Goal: Task Accomplishment & Management: Complete application form

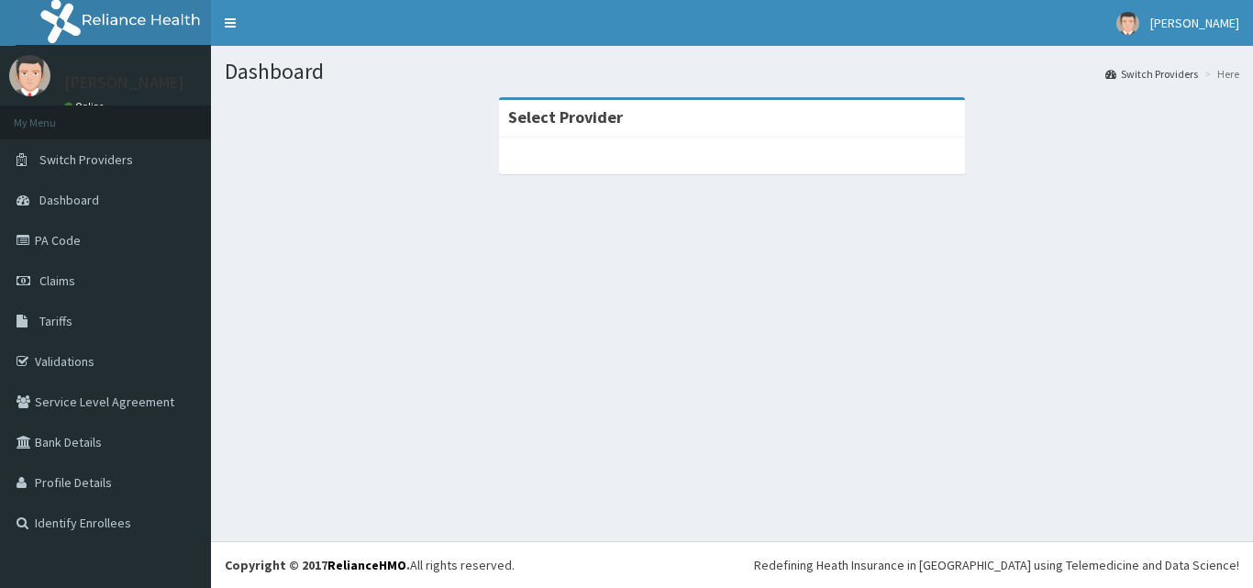
click at [1146, 426] on div "Dashboard Switch Providers Here Select Provider" at bounding box center [732, 293] width 1042 height 495
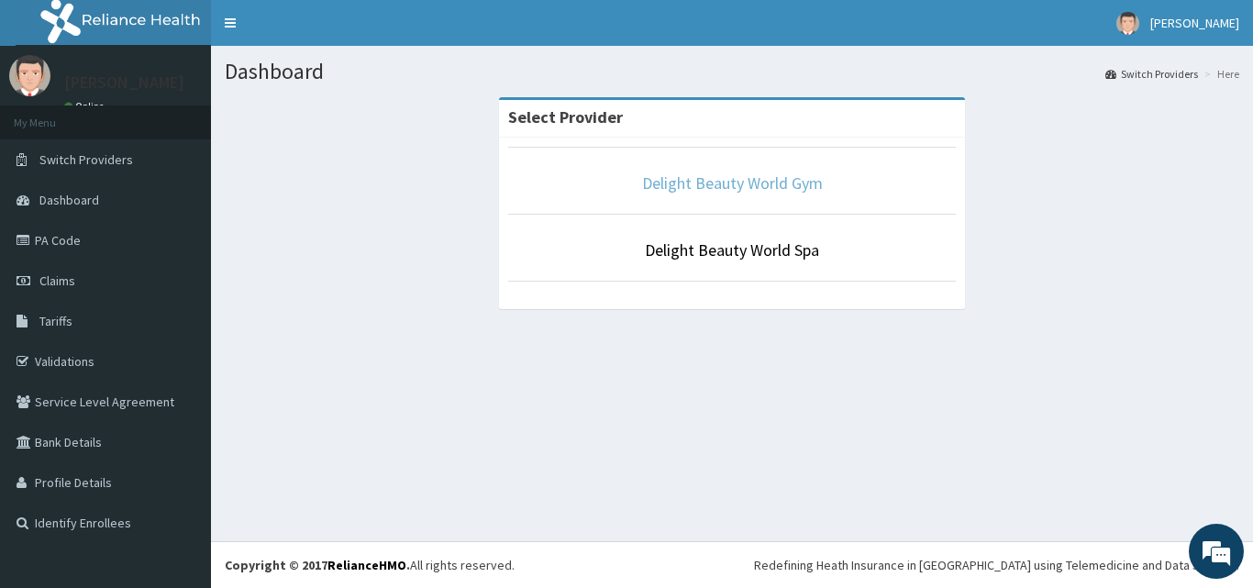
click at [721, 172] on link "Delight Beauty World Gym" at bounding box center [732, 182] width 181 height 21
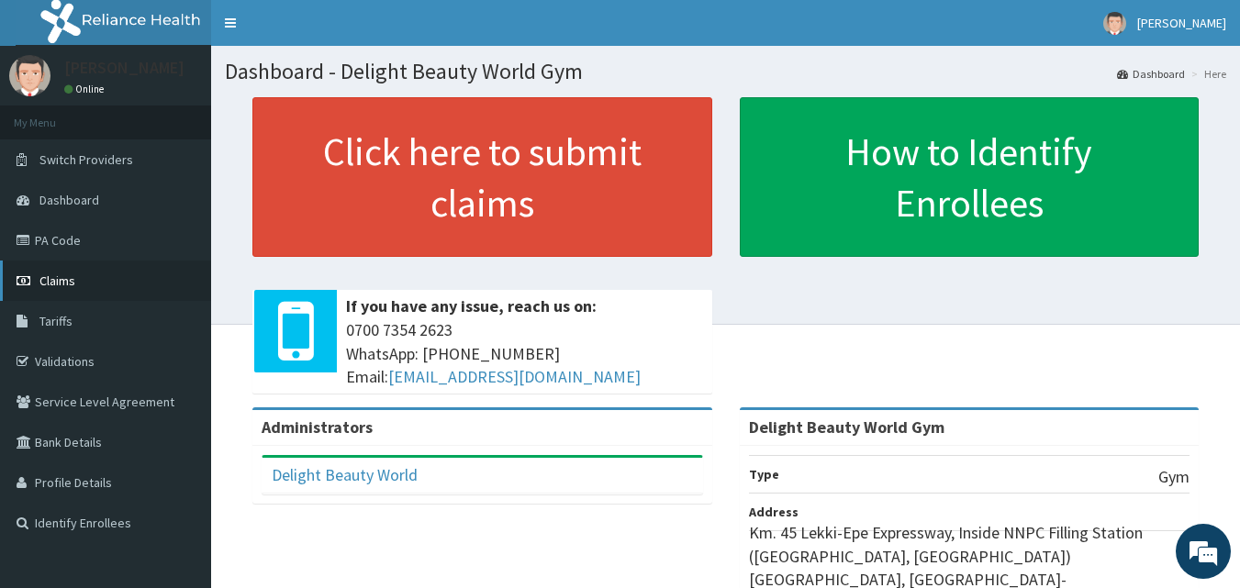
click at [58, 264] on link "Claims" at bounding box center [105, 281] width 211 height 40
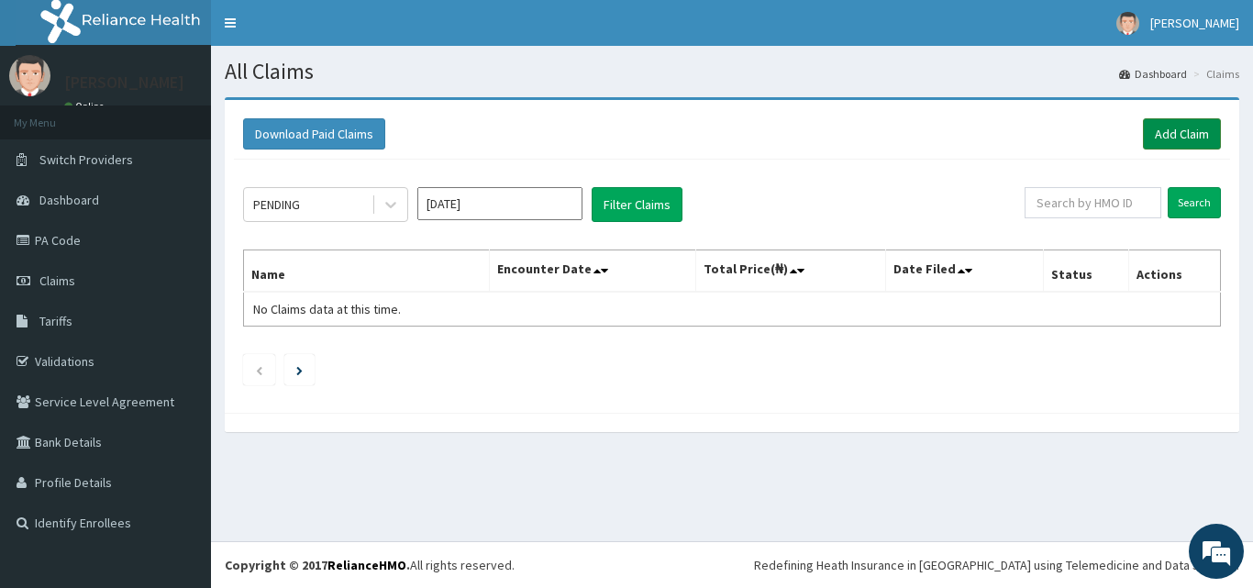
click at [1173, 134] on link "Add Claim" at bounding box center [1182, 133] width 78 height 31
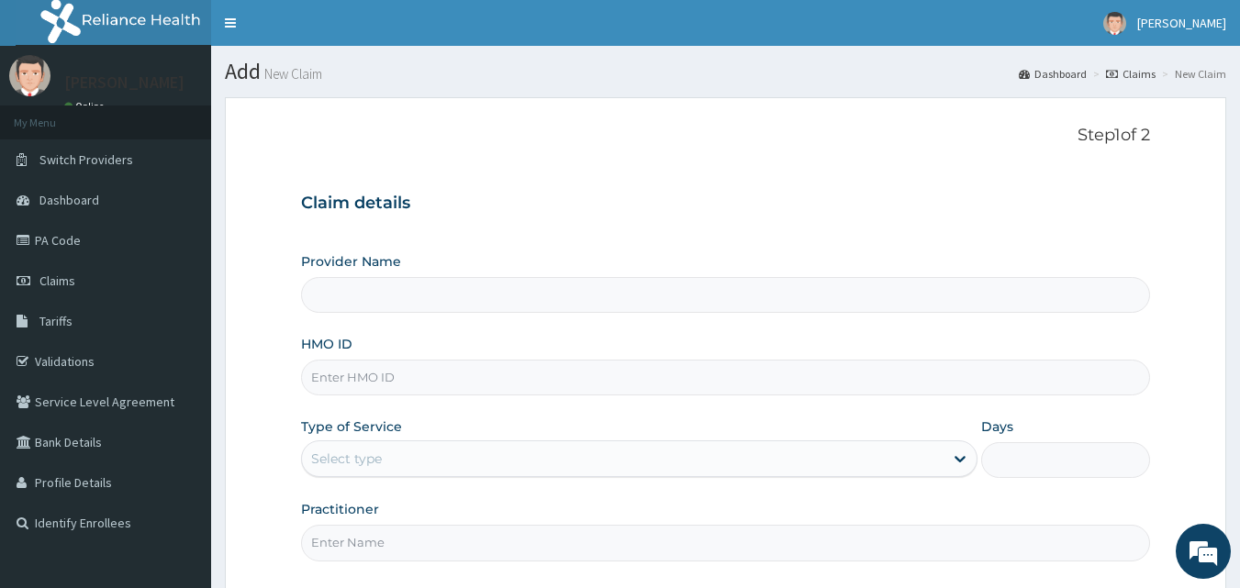
type input "Delight Beauty World Gym"
type input "1"
click at [342, 384] on input "ddddd" at bounding box center [726, 378] width 850 height 36
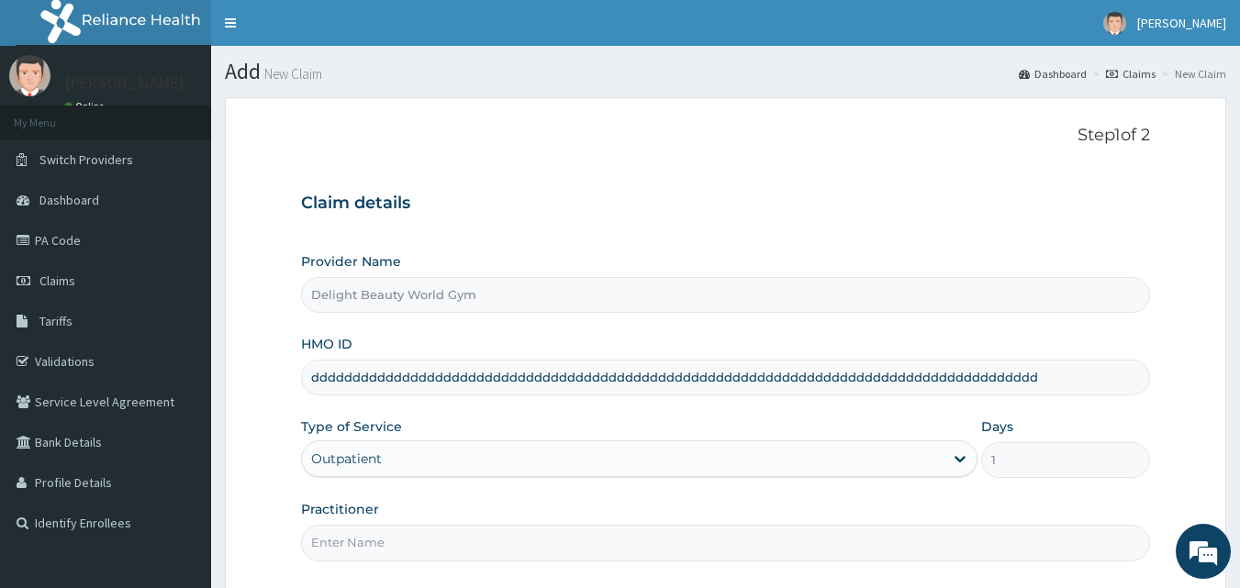
type input "ddddddddddddddddddddddddddddddddddddddddddddddddddddddddddddddddddddddddddddddd…"
click at [342, 384] on input "ddddddddddddddddddddddddddddddddddddddddddddddddddddddddddddddddddddddddddddddd…" at bounding box center [726, 378] width 850 height 36
click at [1023, 375] on input "ddddddddddddddddddddddddddddddddddddddddddddddddddddddddddddddddddddddddddddddd…" at bounding box center [726, 378] width 850 height 36
click at [721, 381] on input "CDDDDDDDDDDDDDDDDDDDDDDDDDDDDDDDDDDDDDDDDD" at bounding box center [726, 378] width 850 height 36
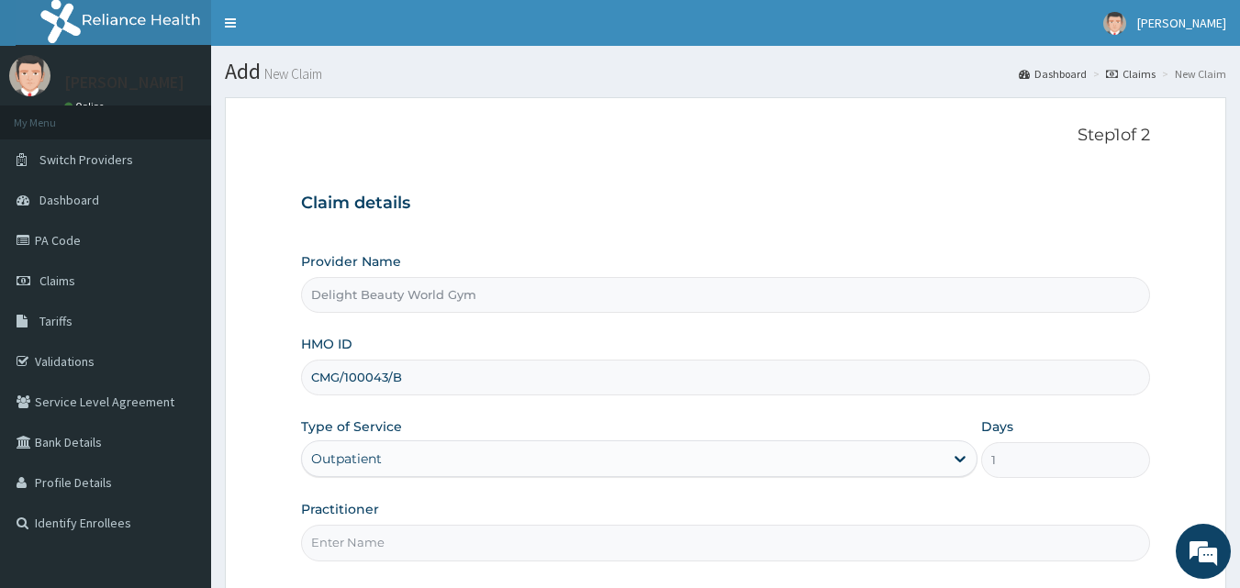
click at [721, 381] on input "CMG/100043/B" at bounding box center [726, 378] width 850 height 36
type input "CMG/100043/B"
click at [380, 543] on input "Practitioner" at bounding box center [726, 543] width 850 height 36
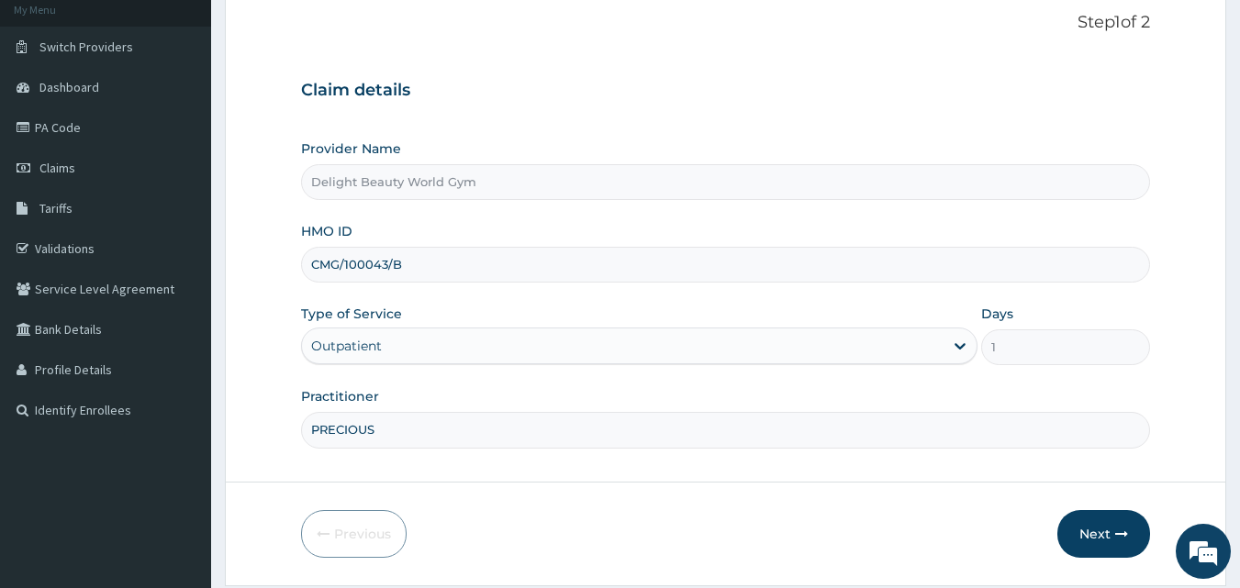
scroll to position [147, 0]
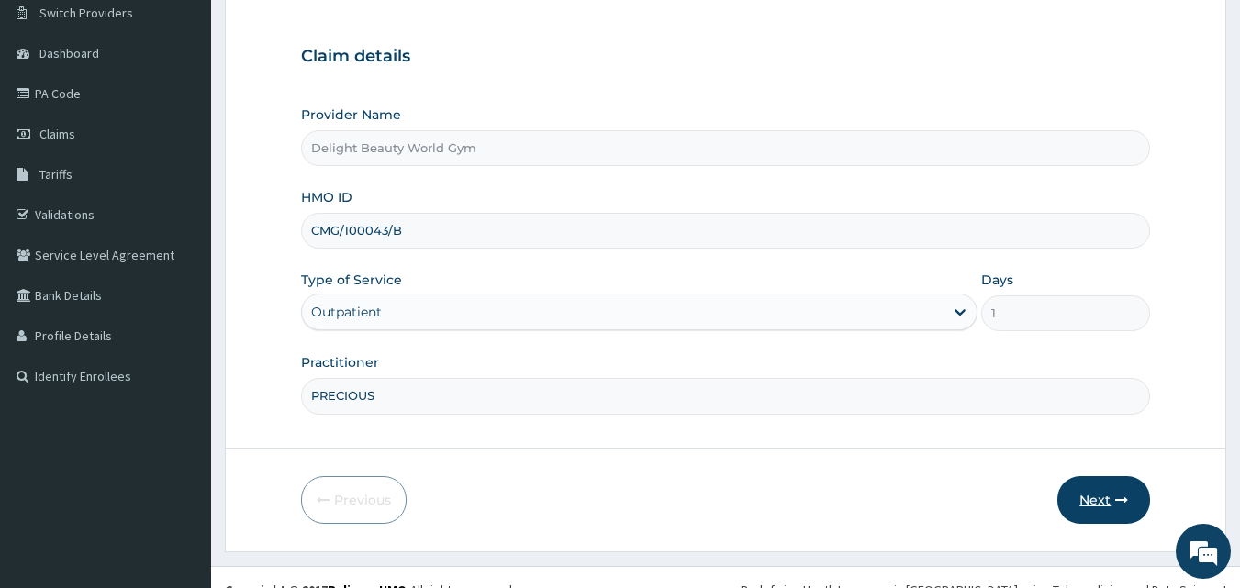
type input "PRECIOUS"
click at [1093, 485] on button "Next" at bounding box center [1103, 500] width 93 height 48
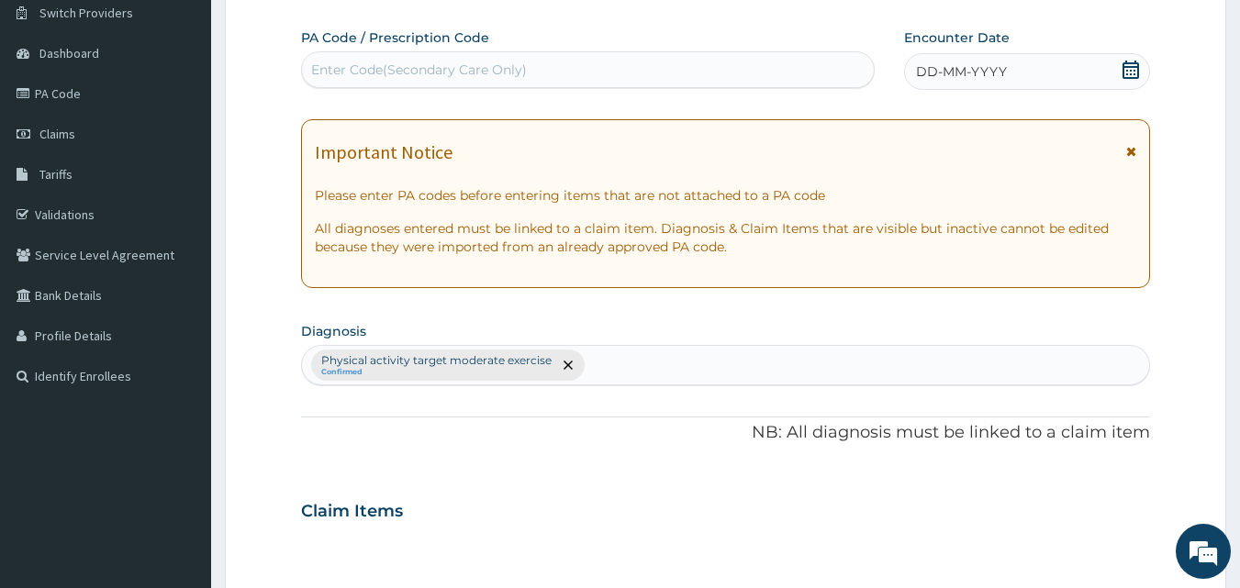
click at [240, 52] on form "Step 2 of 2 PA Code / Prescription Code Enter Code(Secondary Care Only) Encount…" at bounding box center [725, 532] width 1001 height 1164
click at [80, 86] on link "PA Code" at bounding box center [105, 93] width 211 height 40
